Goal: Find specific page/section: Find specific page/section

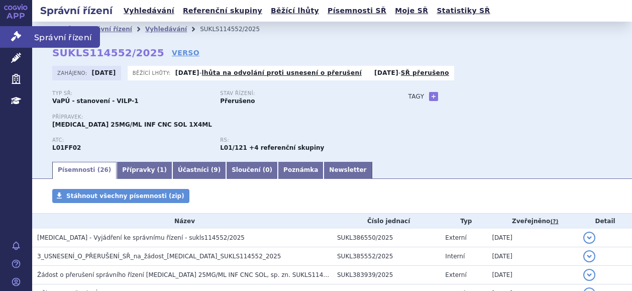
click at [50, 36] on span "Správní řízení" at bounding box center [66, 36] width 68 height 21
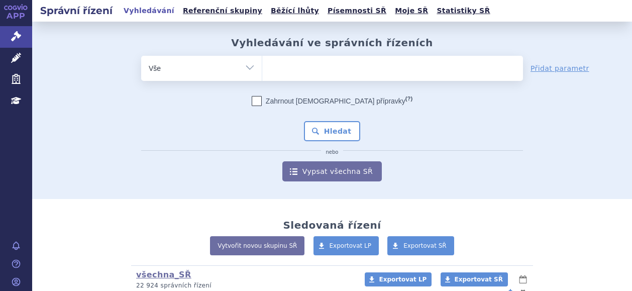
click at [275, 68] on ul at bounding box center [392, 66] width 261 height 21
click at [262, 68] on select at bounding box center [262, 67] width 1 height 25
